Goal: Task Accomplishment & Management: Manage account settings

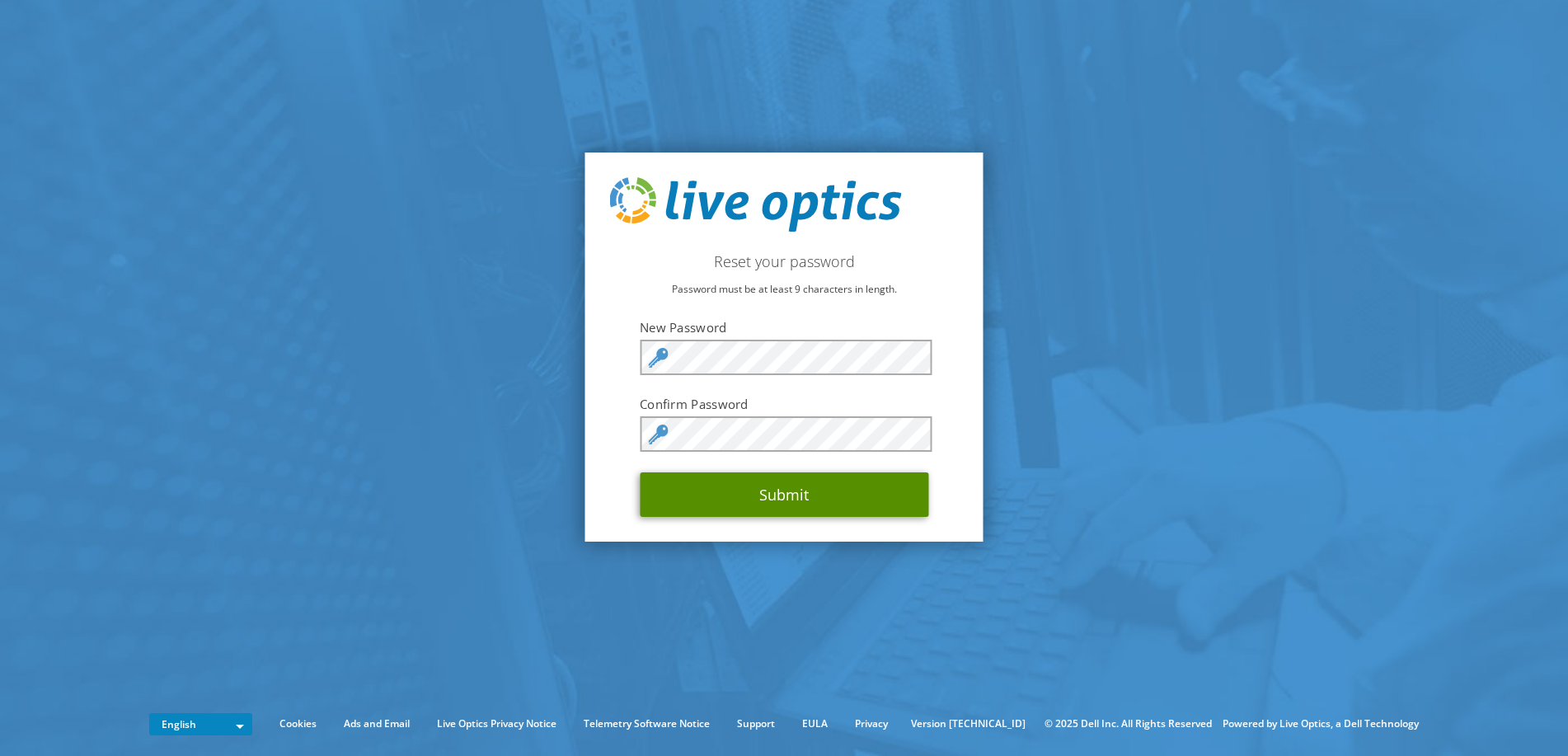
click at [777, 497] on button "Submit" at bounding box center [784, 495] width 289 height 45
